Goal: Navigation & Orientation: Find specific page/section

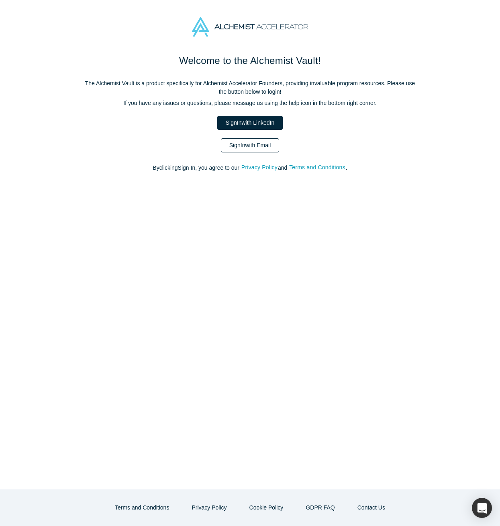
click at [249, 147] on link "Sign In with Email" at bounding box center [250, 145] width 59 height 14
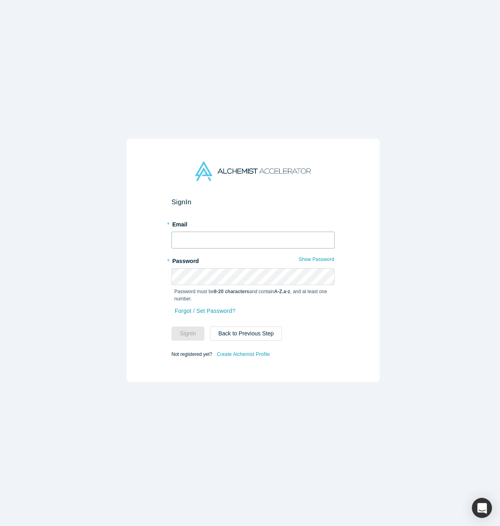
type input "[EMAIL_ADDRESS][DOMAIN_NAME]"
click at [193, 331] on button "Sign In" at bounding box center [188, 333] width 33 height 14
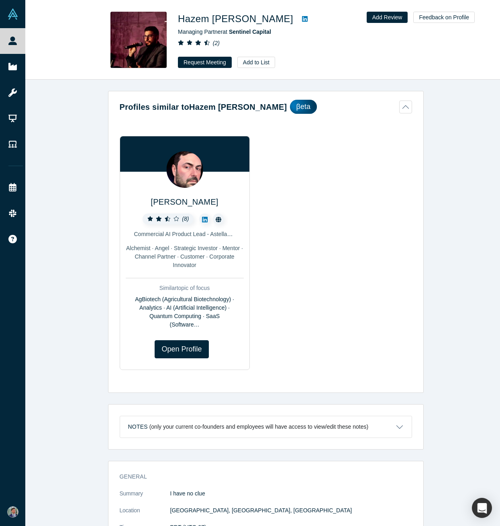
click at [216, 22] on h1 "Hazem [PERSON_NAME]" at bounding box center [235, 19] width 115 height 14
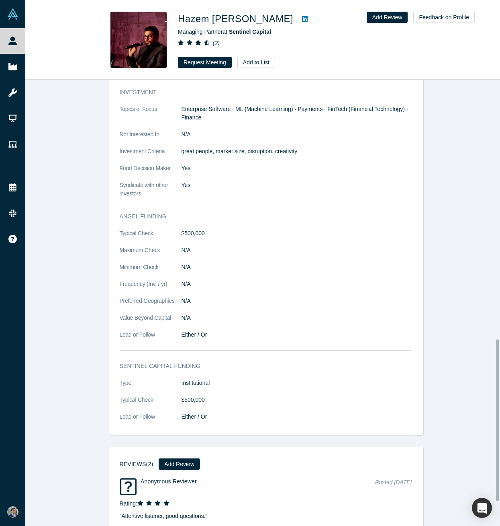
scroll to position [782, 0]
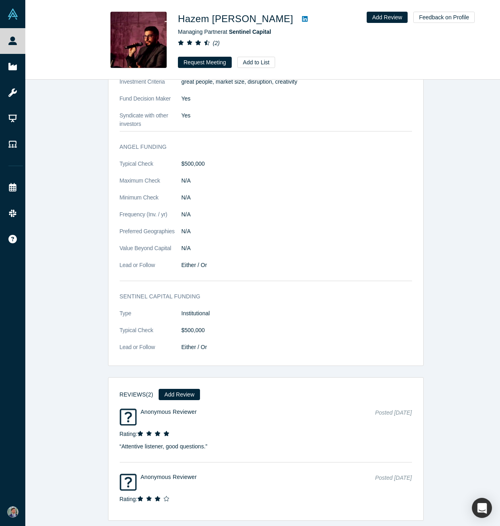
click at [220, 20] on h1 "Hazem [PERSON_NAME]" at bounding box center [235, 19] width 115 height 14
click at [302, 20] on icon at bounding box center [305, 19] width 6 height 6
